Goal: Navigation & Orientation: Find specific page/section

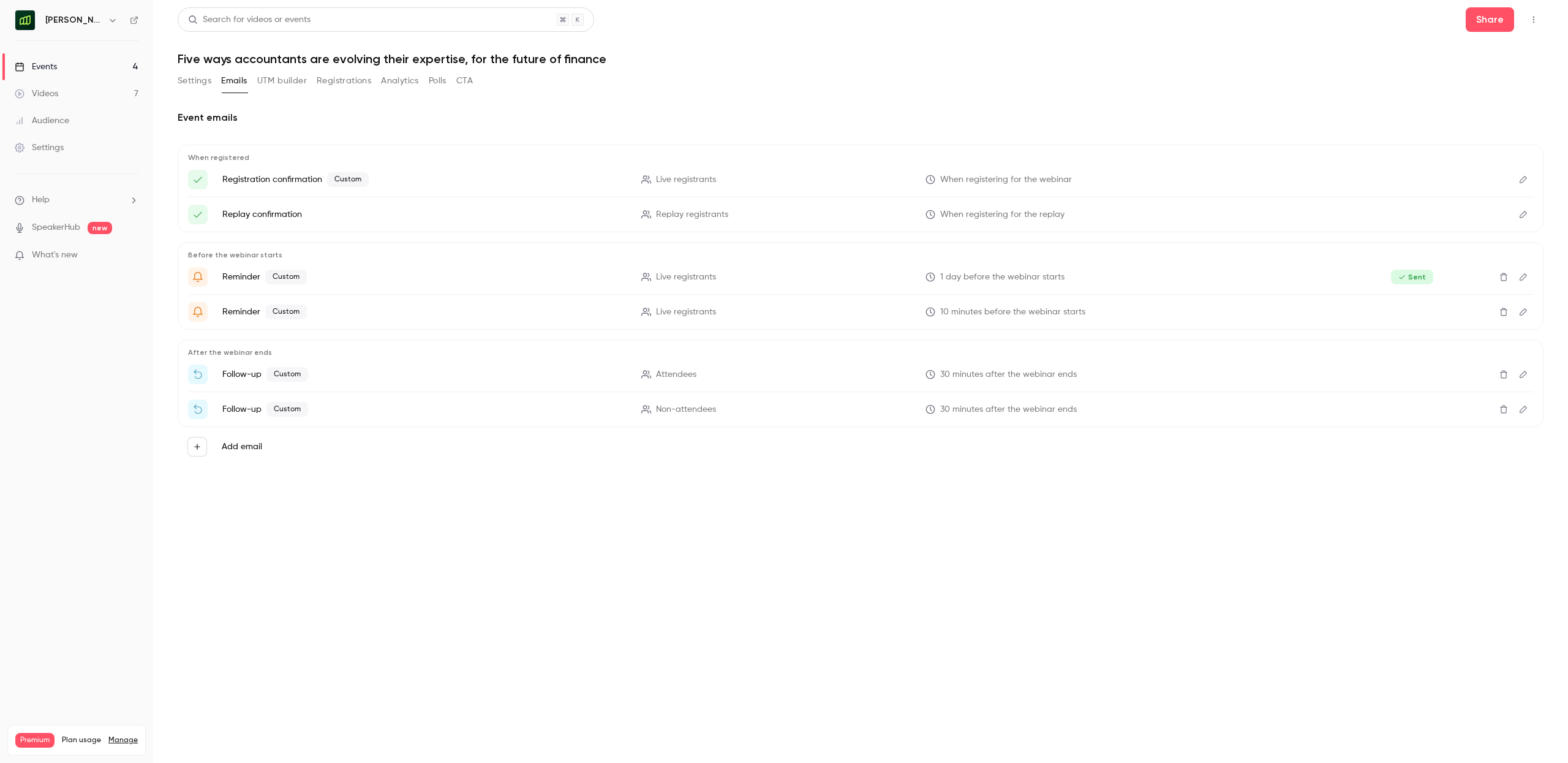
click at [69, 65] on link "Events 4" at bounding box center [76, 67] width 153 height 27
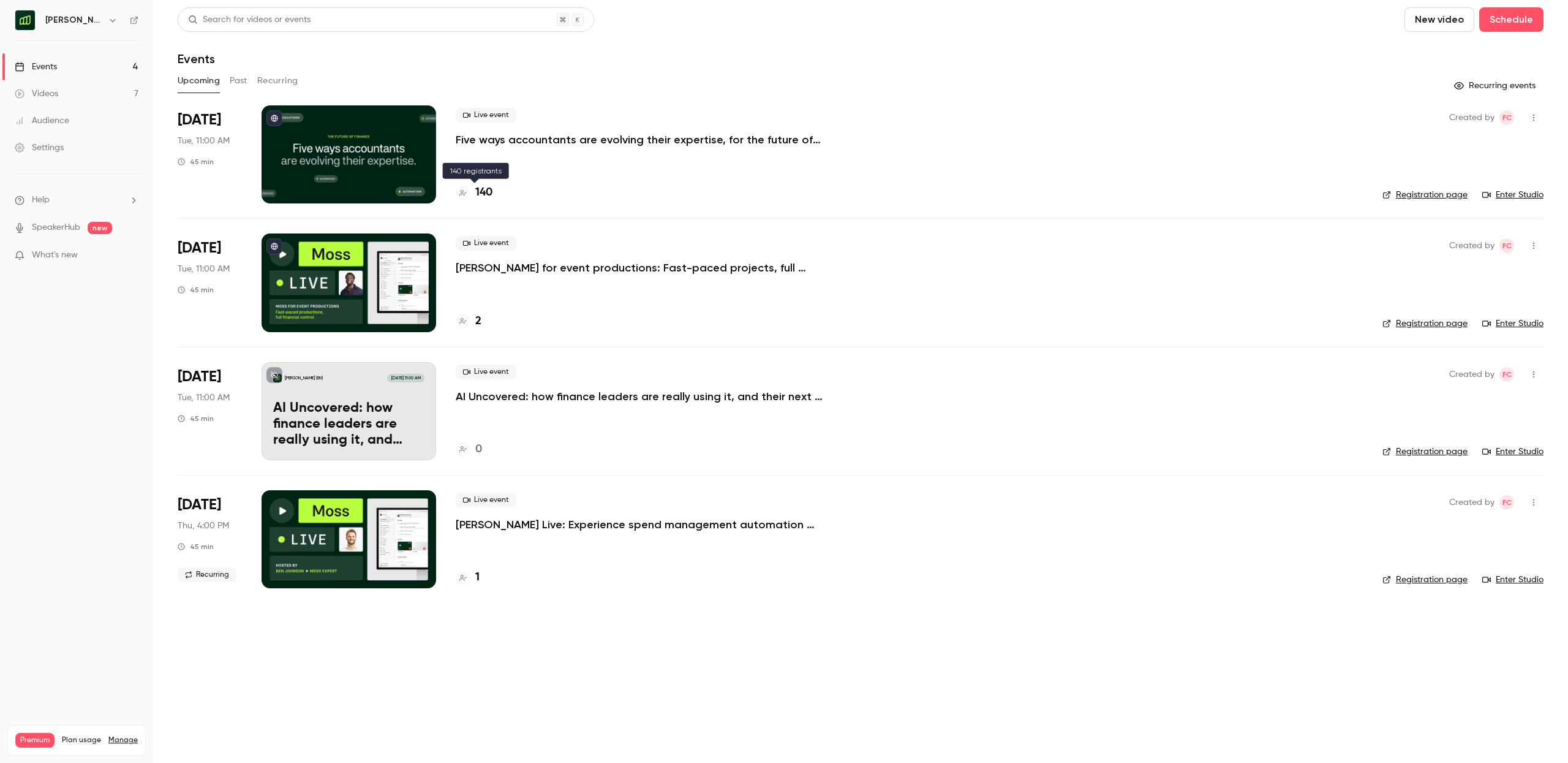
click at [483, 191] on h4 "140" at bounding box center [484, 192] width 17 height 17
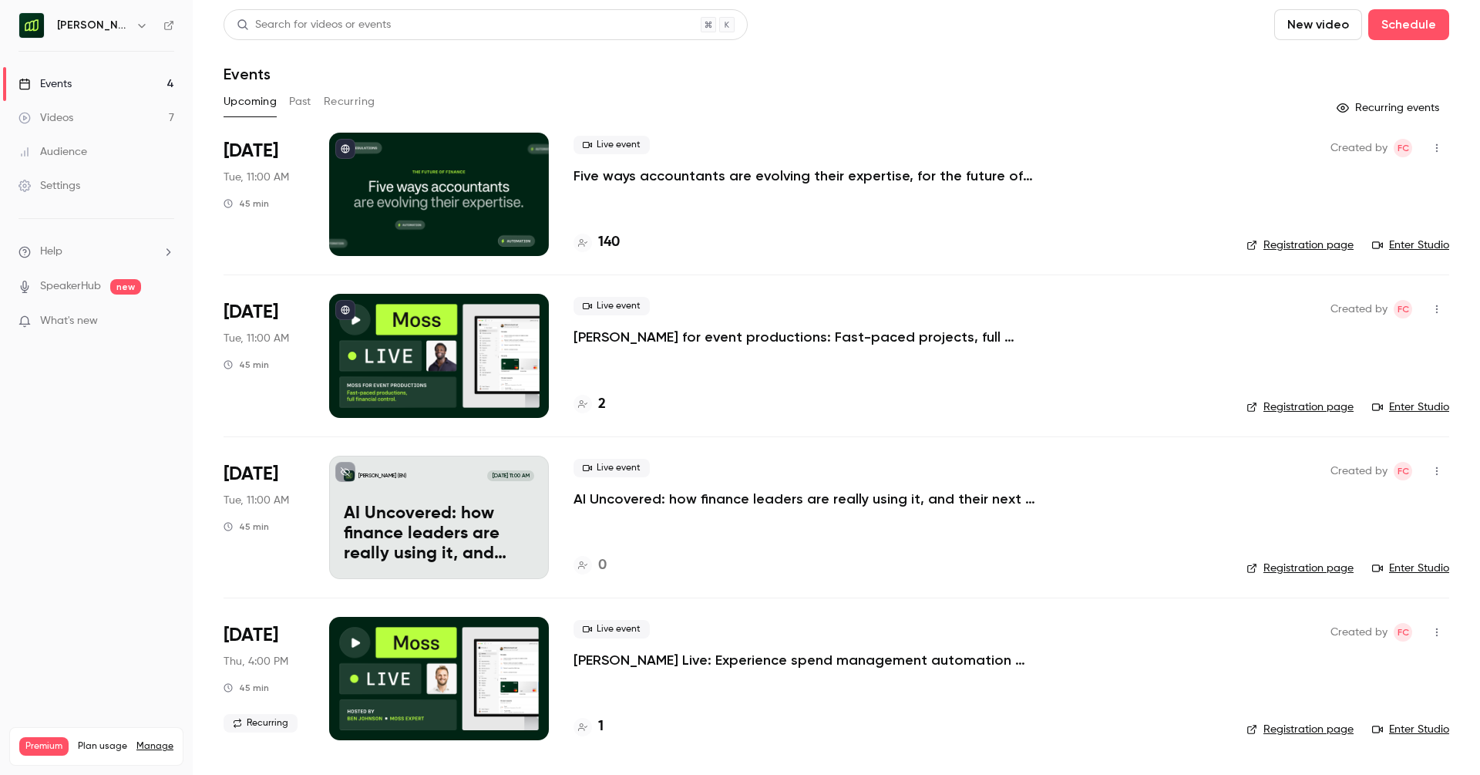
click at [1334, 406] on link "Registration page" at bounding box center [1300, 406] width 107 height 15
click at [295, 102] on button "Past" at bounding box center [300, 101] width 22 height 25
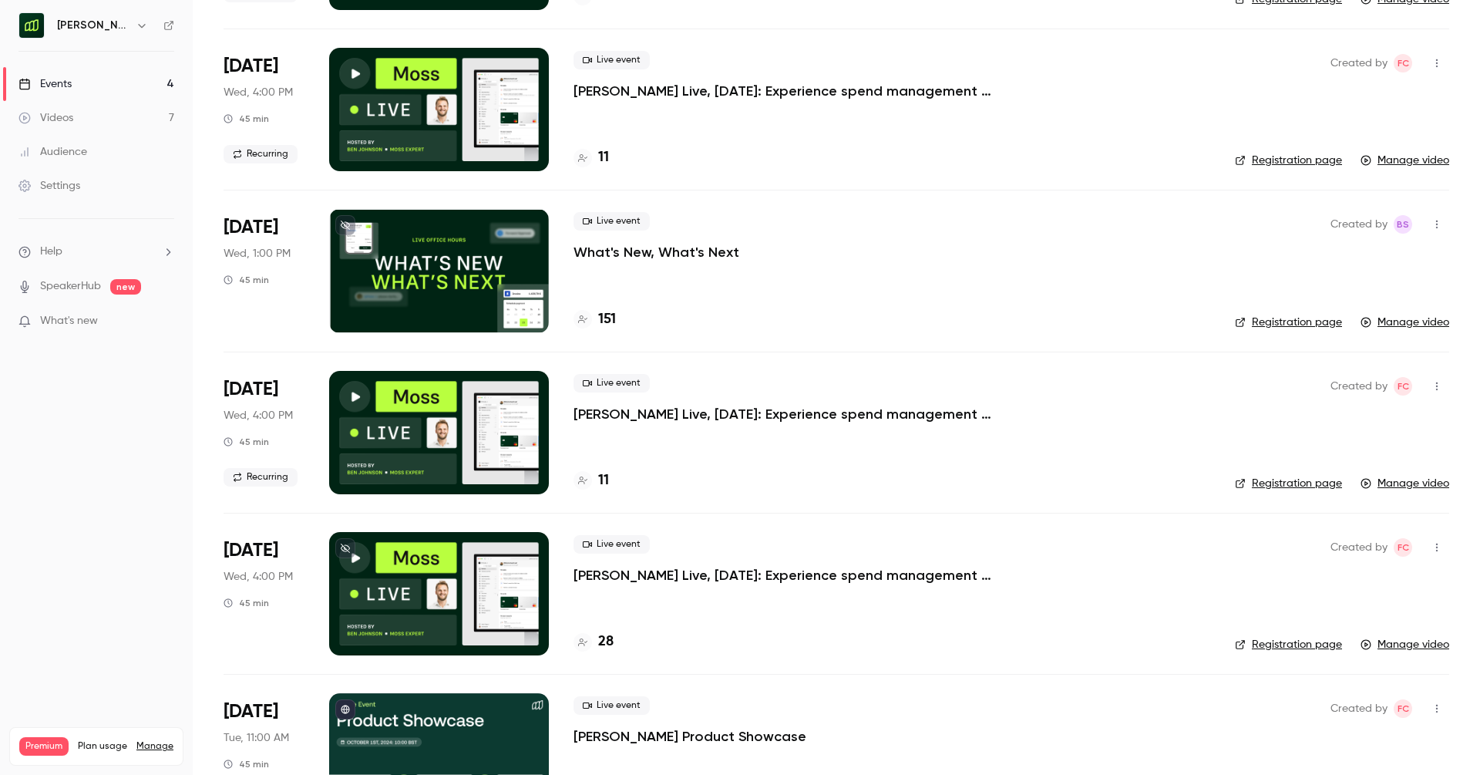
scroll to position [637, 0]
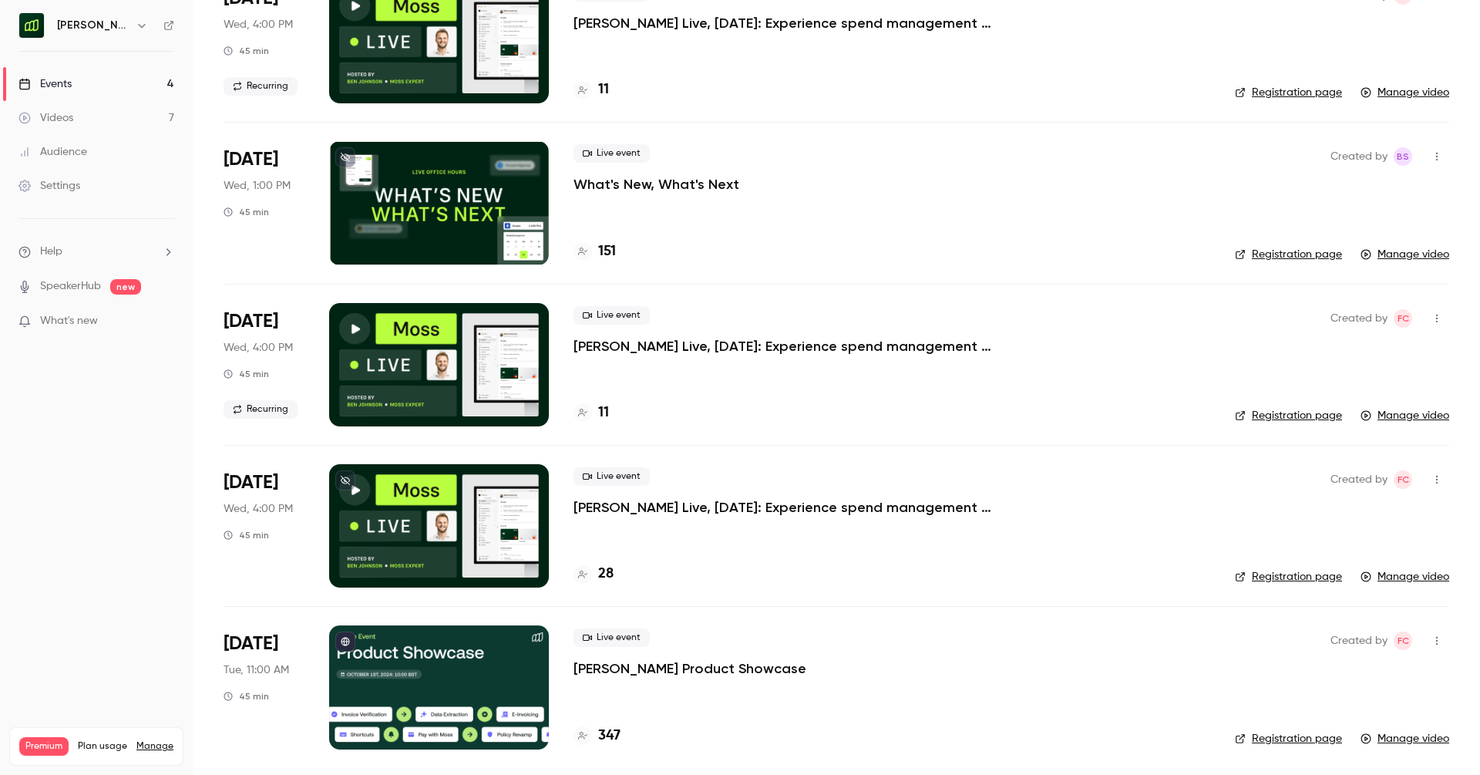
click at [773, 508] on p "[PERSON_NAME] Live, [DATE]: Experience spend management automation with [PERSON…" at bounding box center [805, 507] width 463 height 19
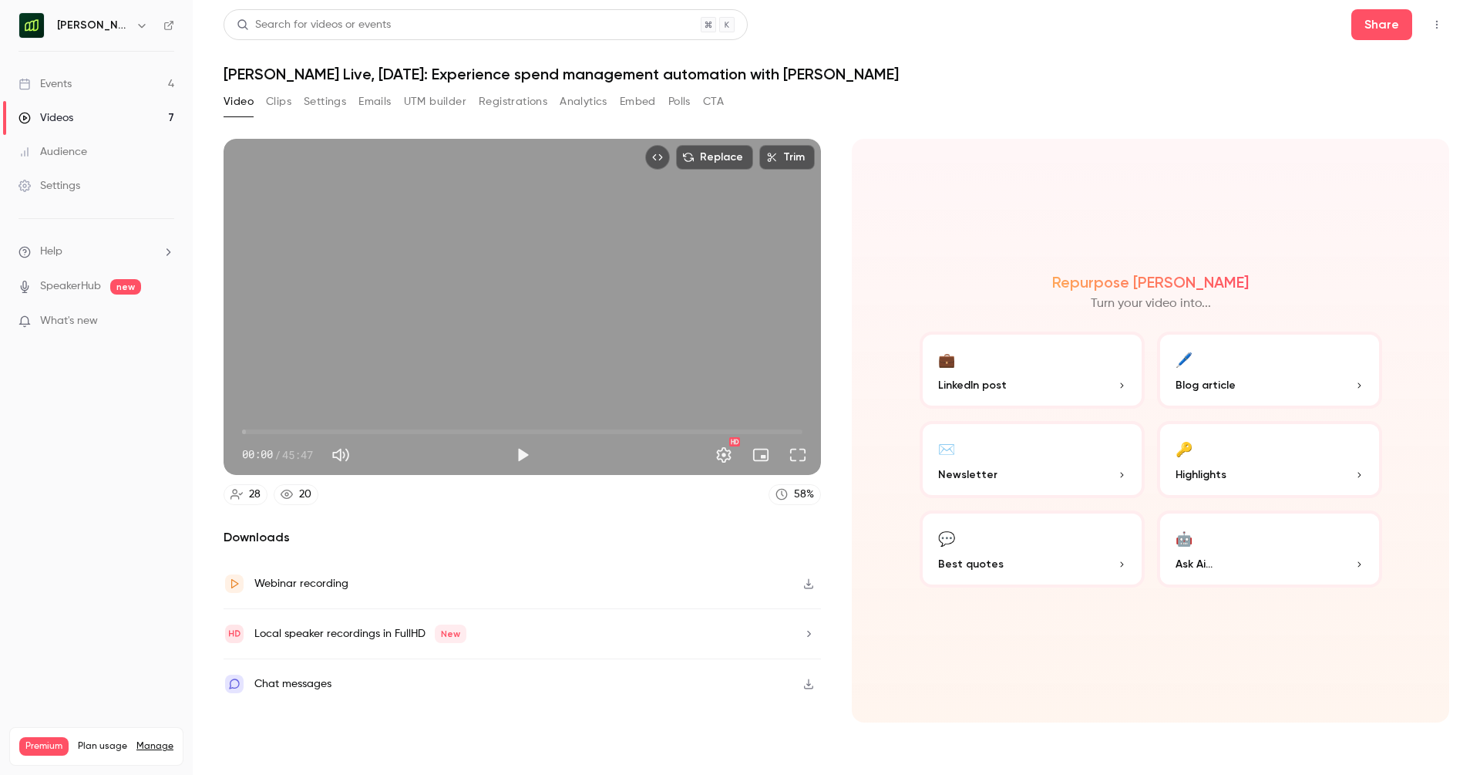
click at [511, 99] on button "Registrations" at bounding box center [513, 101] width 69 height 25
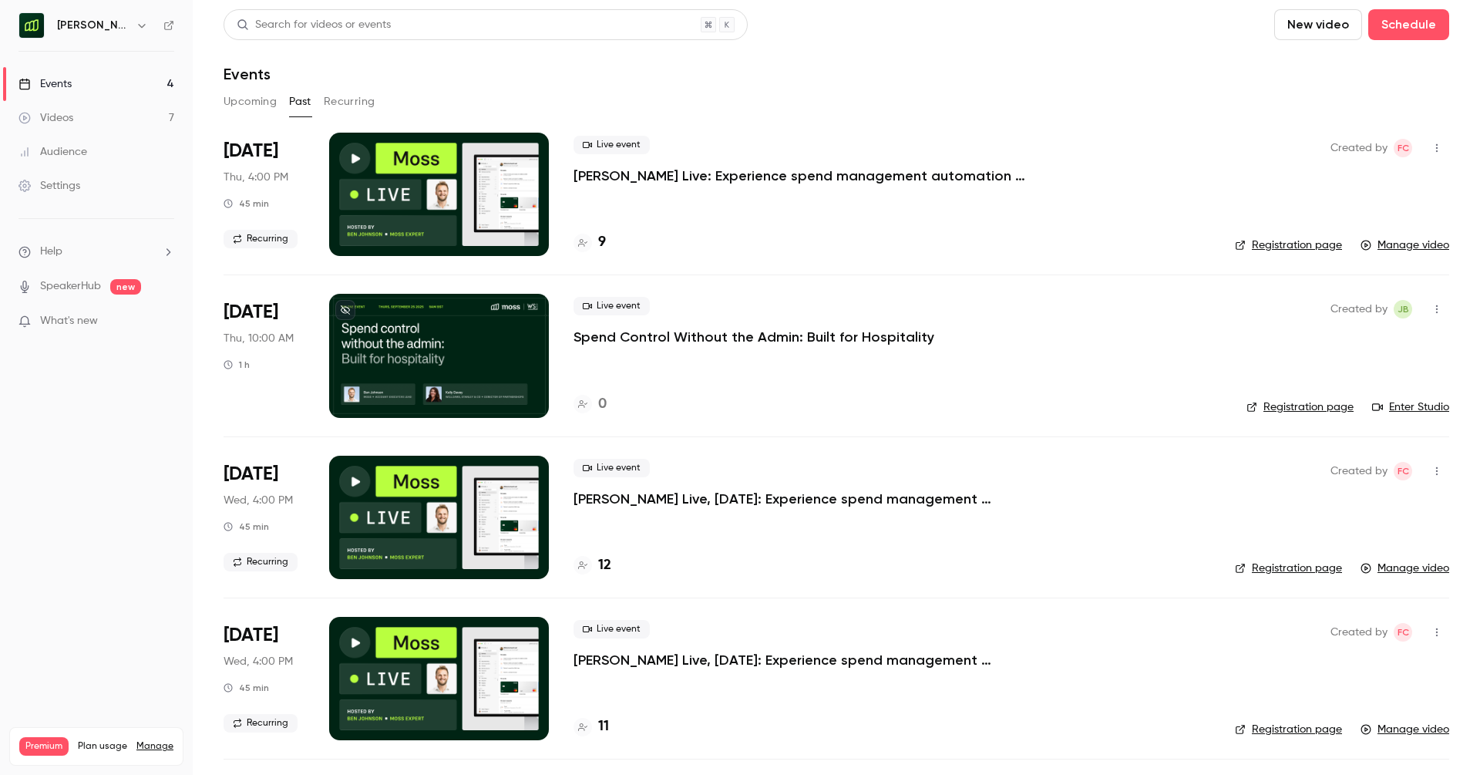
click at [96, 22] on h6 "[PERSON_NAME] (EN)" at bounding box center [93, 25] width 72 height 15
click at [136, 26] on icon "button" at bounding box center [142, 25] width 12 height 12
click at [102, 152] on li "Switch channel 4" at bounding box center [128, 141] width 231 height 41
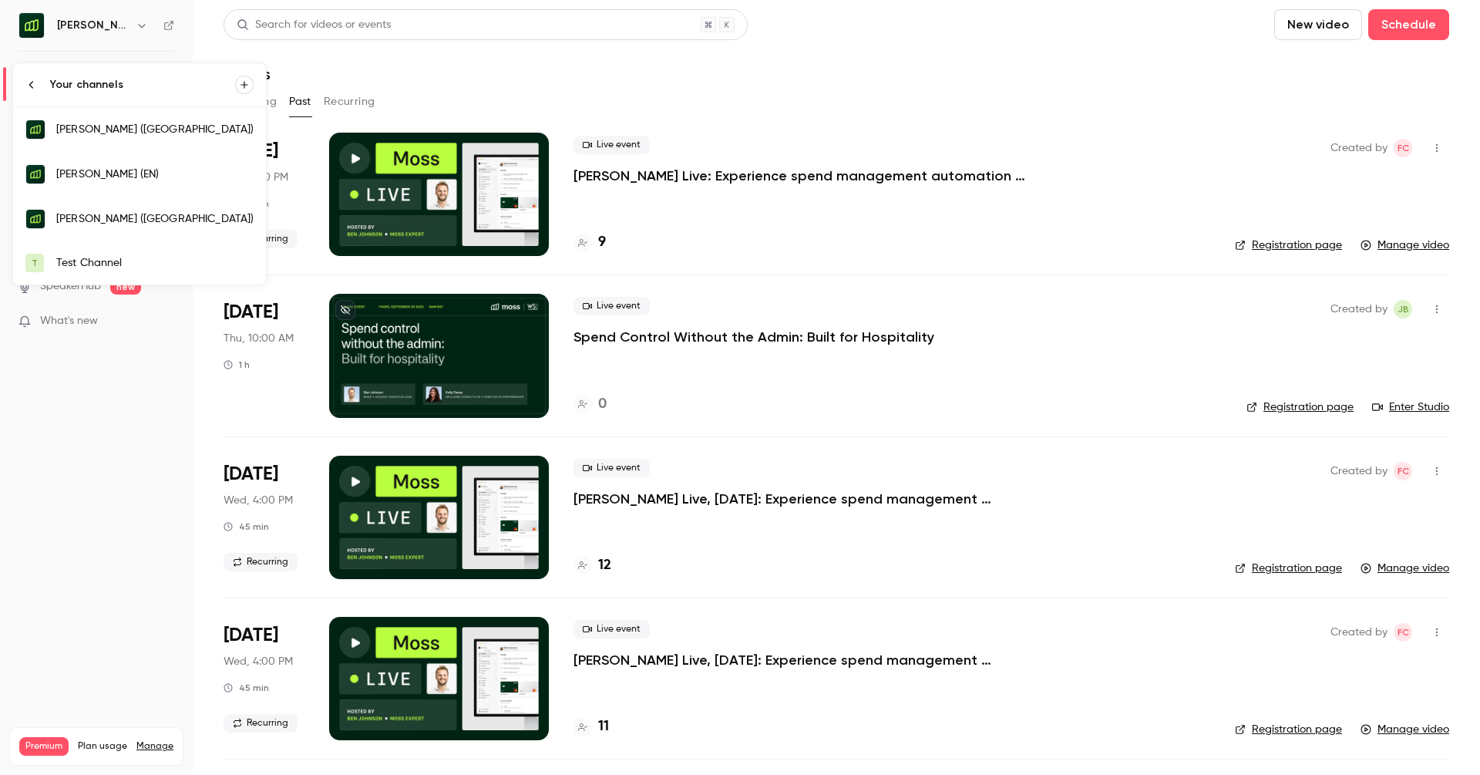
click at [122, 131] on div "[PERSON_NAME] ([GEOGRAPHIC_DATA])" at bounding box center [154, 129] width 197 height 15
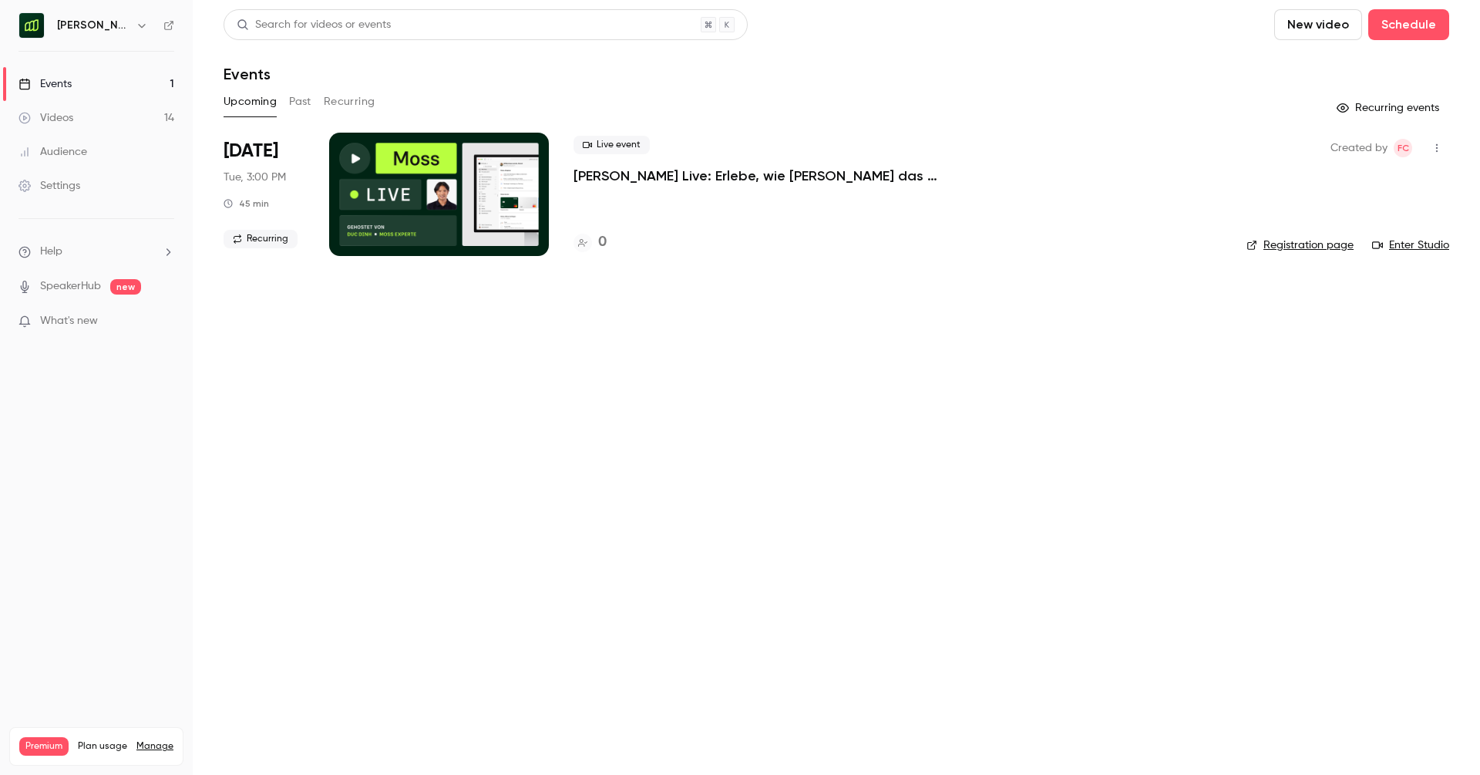
click at [295, 100] on button "Past" at bounding box center [300, 101] width 22 height 25
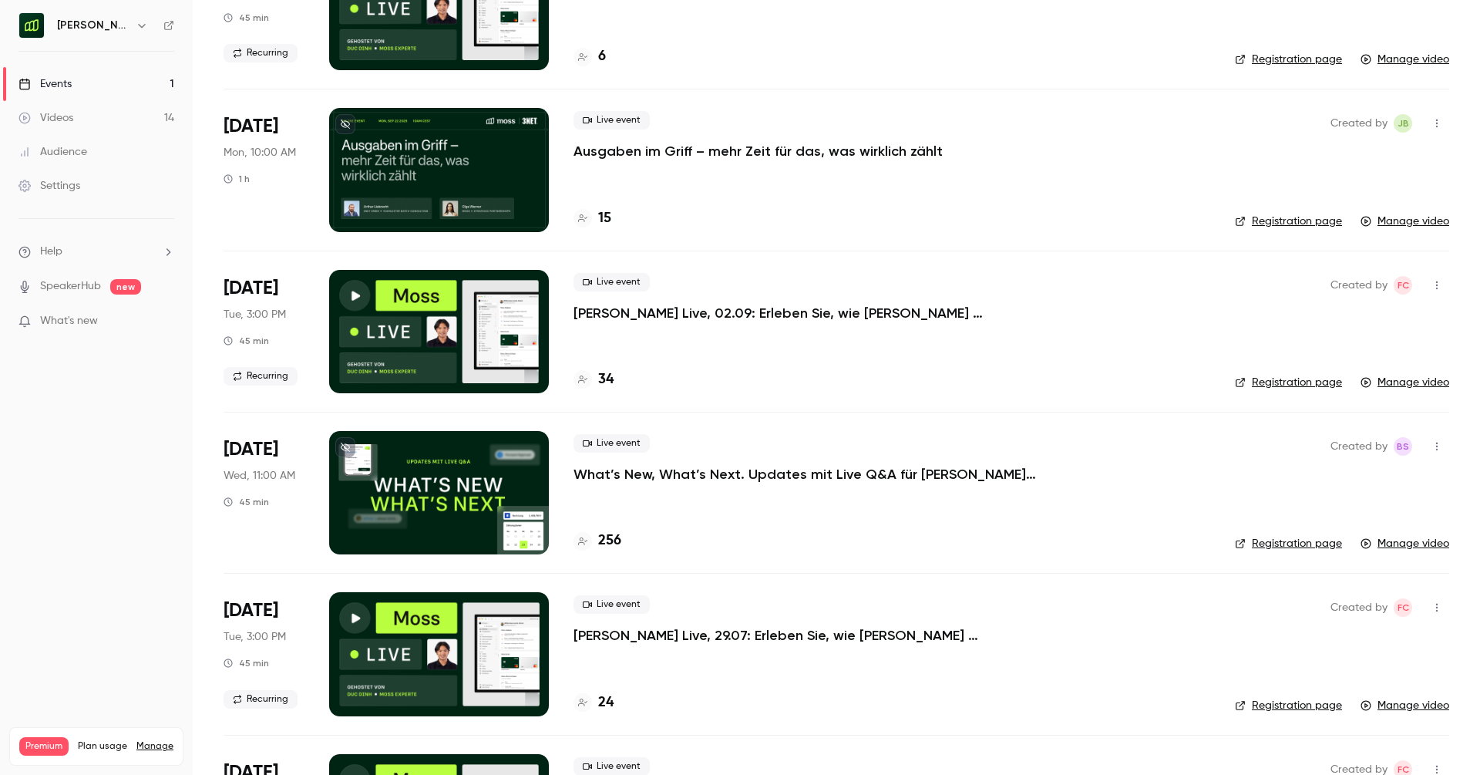
scroll to position [187, 0]
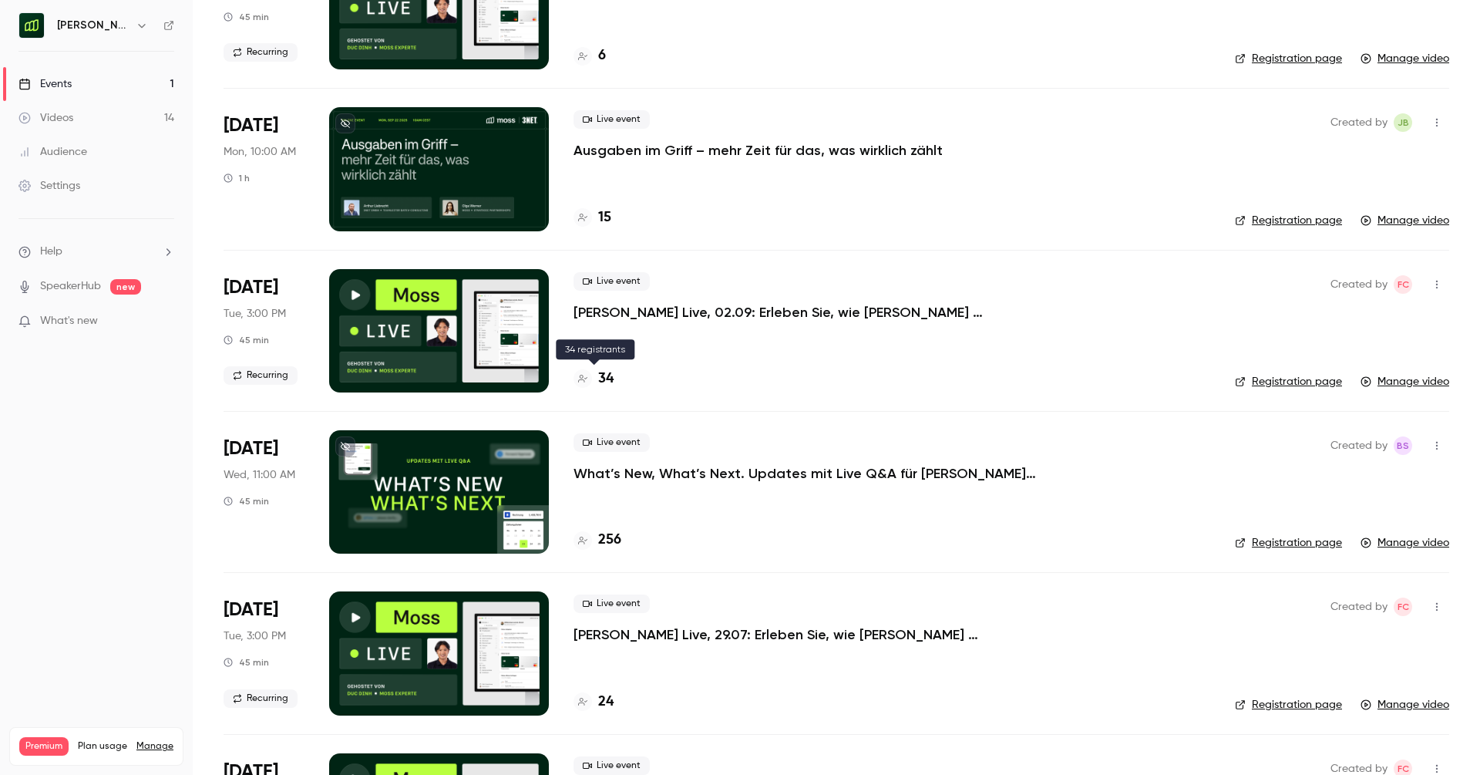
click at [603, 382] on h4 "34" at bounding box center [605, 379] width 15 height 21
